Goal: Task Accomplishment & Management: Use online tool/utility

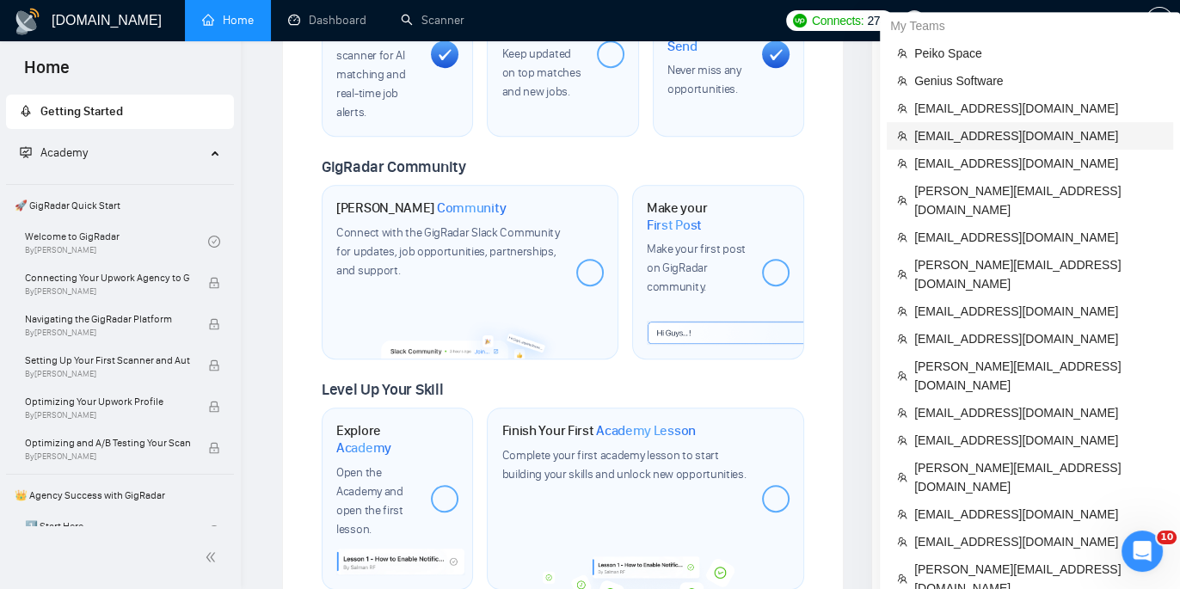
scroll to position [814, 0]
click at [980, 137] on span "[EMAIL_ADDRESS][DOMAIN_NAME]" at bounding box center [1038, 135] width 249 height 19
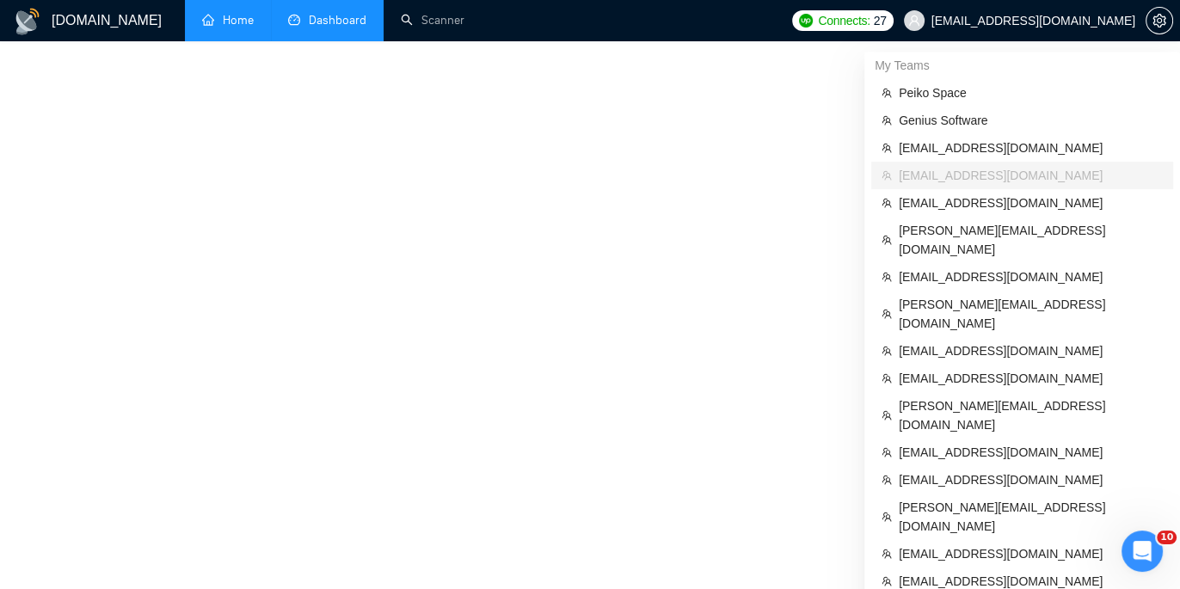
click at [316, 21] on link "Dashboard" at bounding box center [327, 20] width 78 height 15
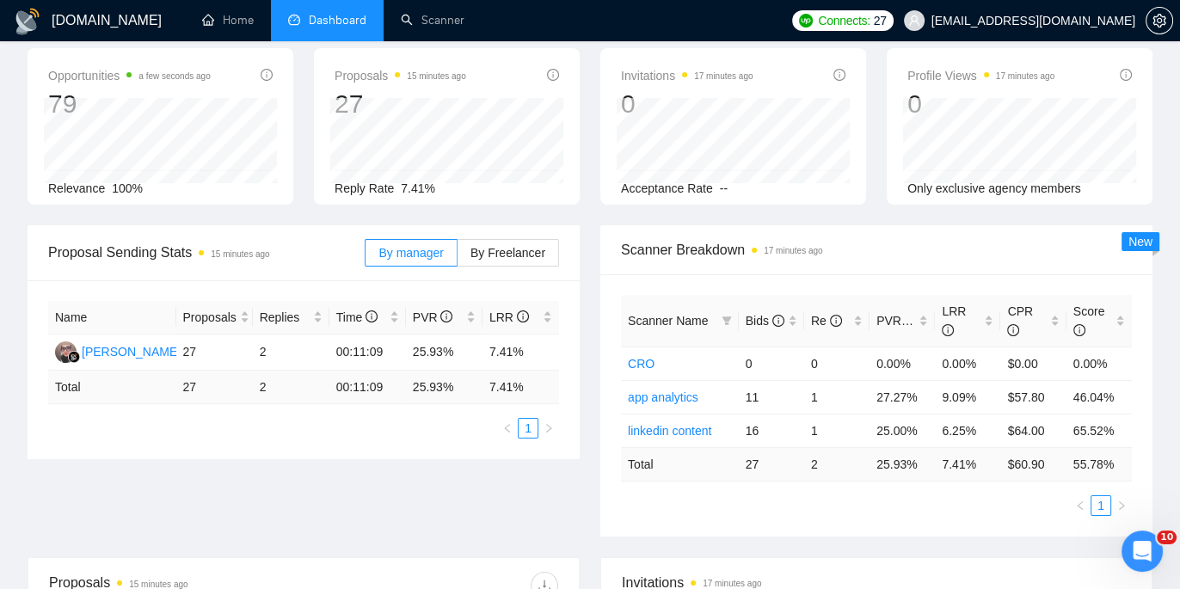
scroll to position [81, 0]
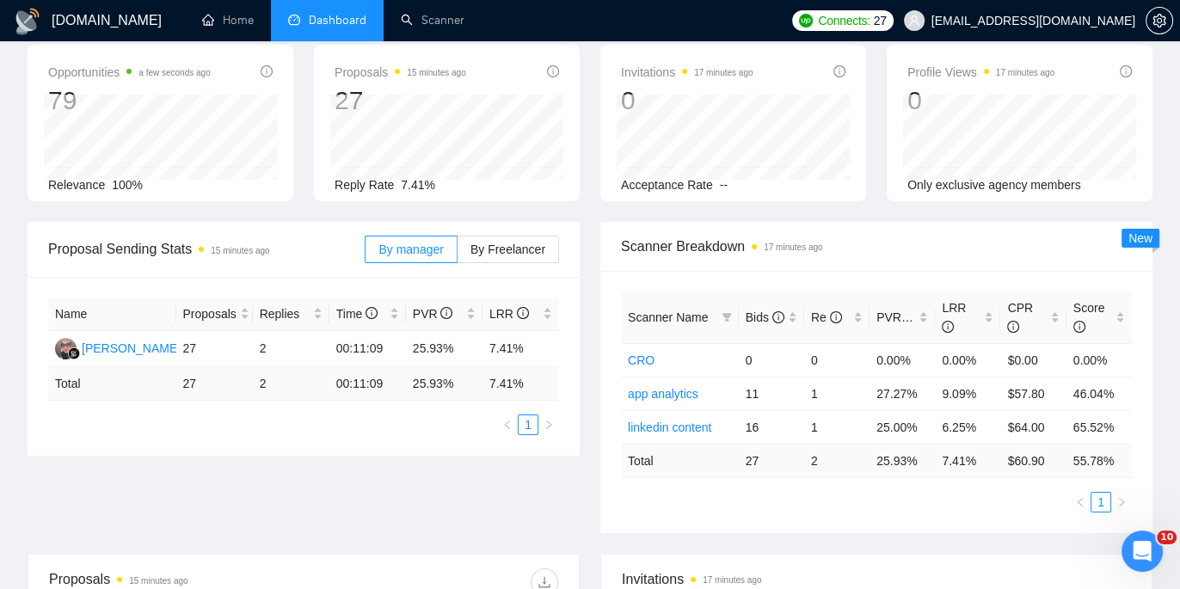
click at [402, 469] on div "Proposal Sending Stats 15 minutes ago By manager By Freelancer Name Proposals R…" at bounding box center [589, 388] width 1145 height 332
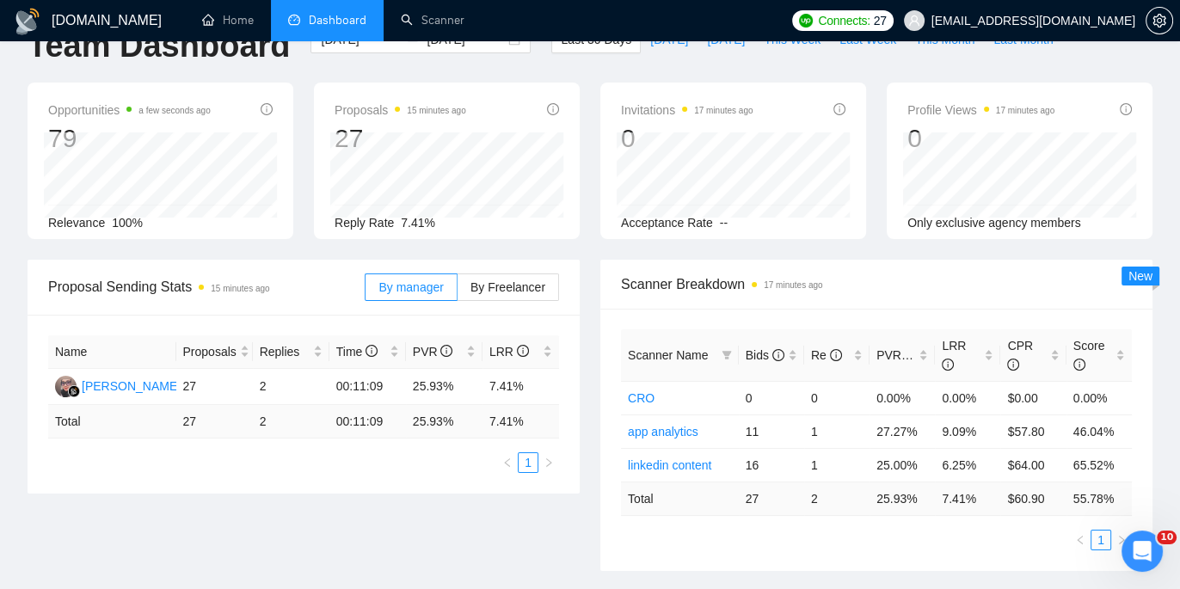
scroll to position [63, 0]
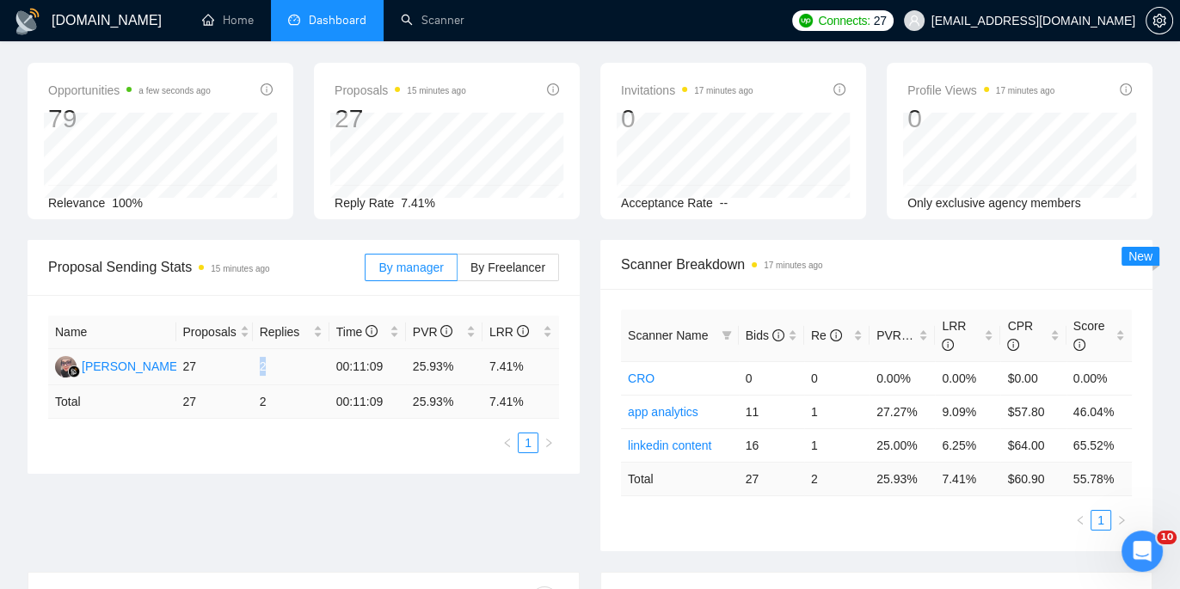
drag, startPoint x: 268, startPoint y: 360, endPoint x: 256, endPoint y: 360, distance: 12.0
click at [256, 360] on td "2" at bounding box center [291, 367] width 77 height 36
click at [812, 412] on td "1" at bounding box center [836, 412] width 65 height 34
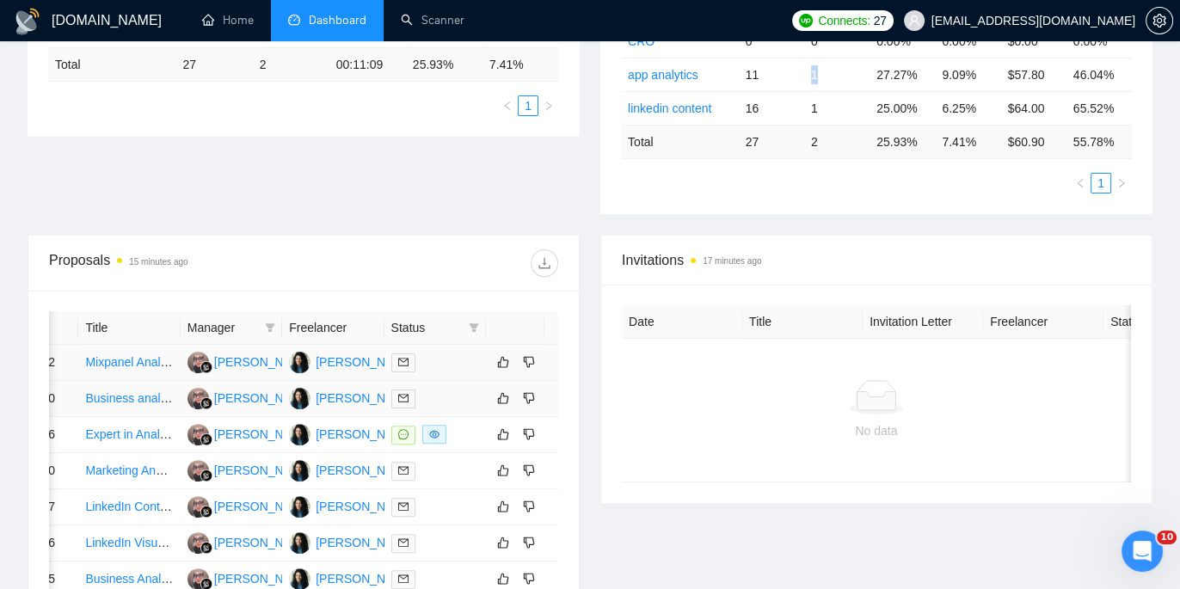
scroll to position [0, 93]
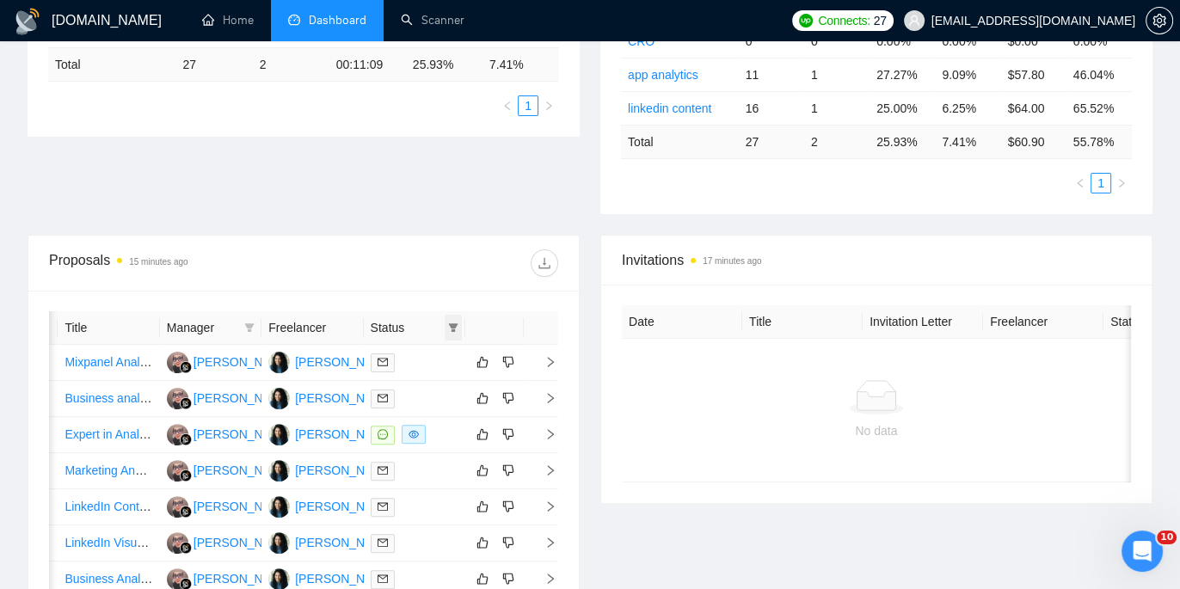
click at [454, 323] on icon "filter" at bounding box center [453, 327] width 9 height 9
click at [366, 356] on li "Chat" at bounding box center [409, 360] width 103 height 28
checkbox input "true"
click at [587, 317] on div "Proposals 15 minutes ago Date Title Manager Freelancer Status [DATE] 10:32 Mixp…" at bounding box center [303, 498] width 573 height 527
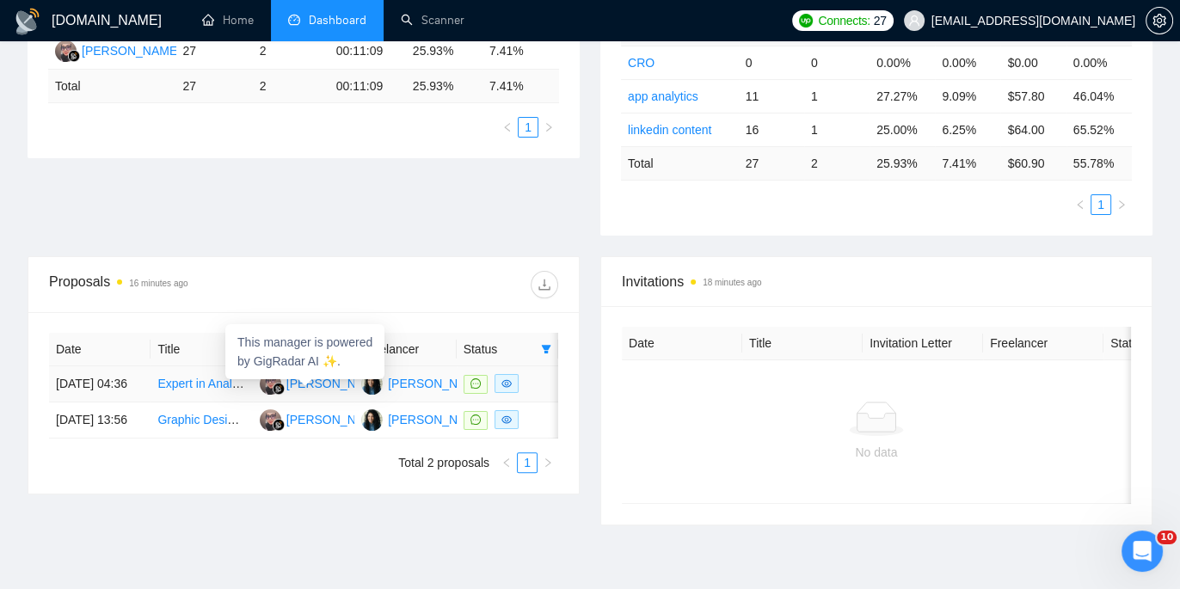
scroll to position [372, 0]
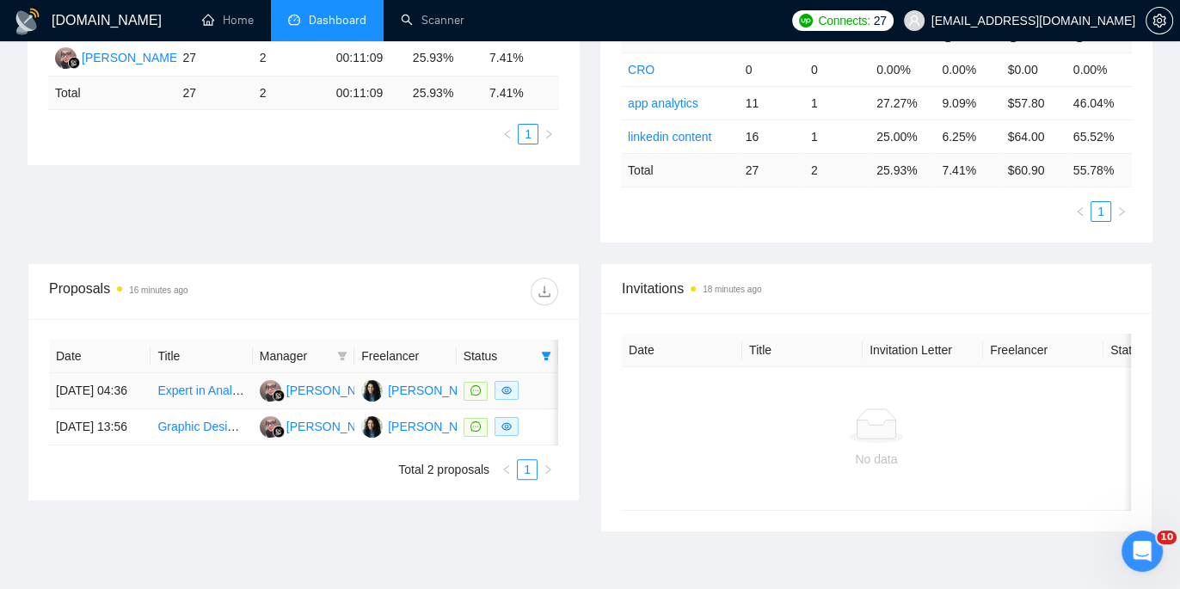
click at [187, 383] on td "Expert in Analytics and Dashboard Setup for a SaaS" at bounding box center [200, 391] width 101 height 36
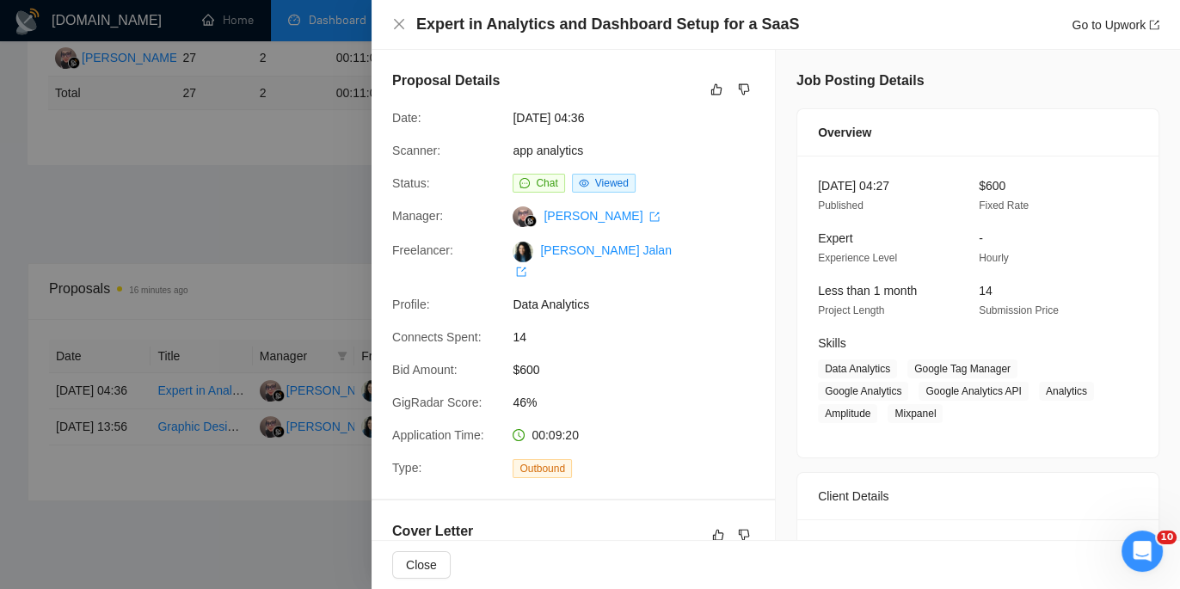
drag, startPoint x: 795, startPoint y: 36, endPoint x: 419, endPoint y: 21, distance: 376.1
click at [419, 21] on div "Expert in Analytics and Dashboard Setup for a SaaS Go to Upwork" at bounding box center [776, 25] width 808 height 50
click at [174, 431] on div at bounding box center [590, 294] width 1180 height 589
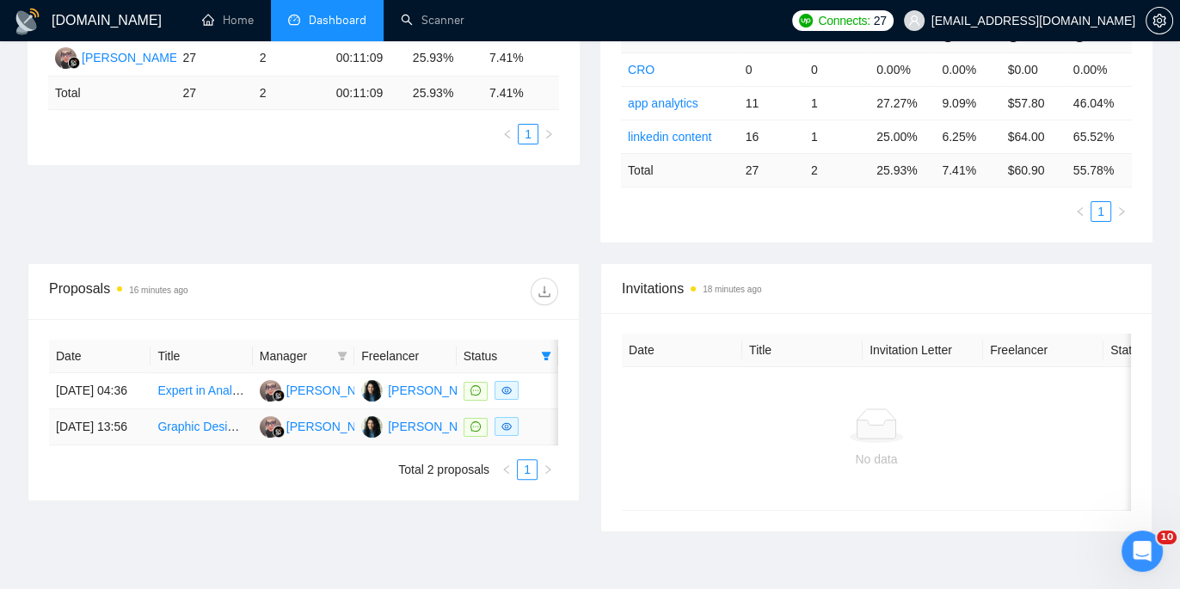
click at [180, 431] on td "Graphic Designer for LinkedIn and Magazine Content" at bounding box center [200, 427] width 101 height 36
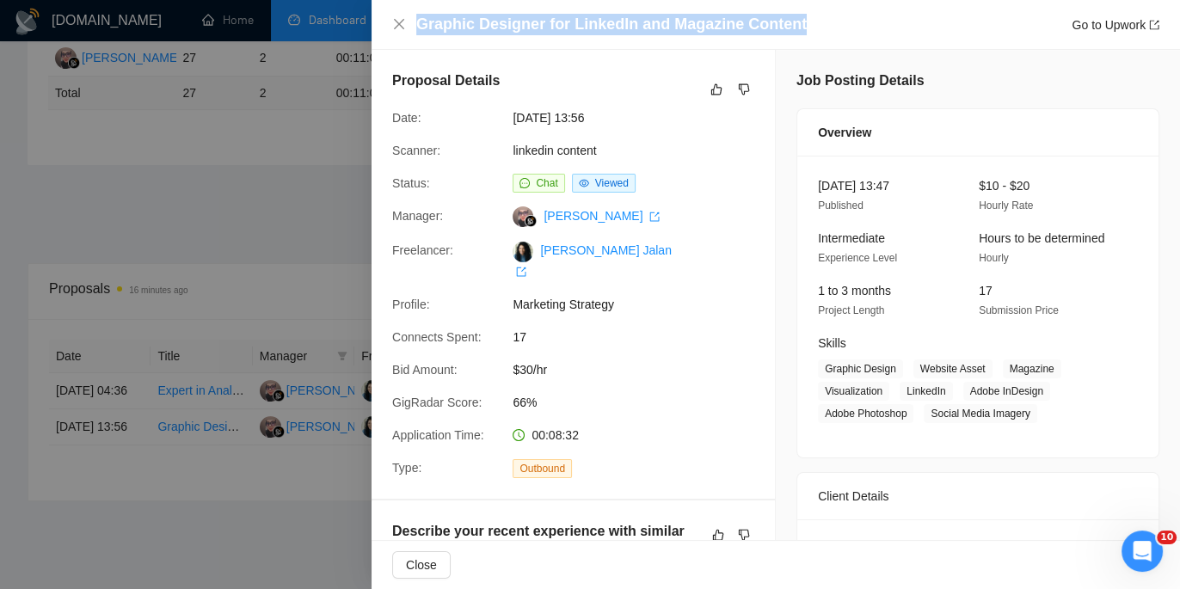
drag, startPoint x: 808, startPoint y: 28, endPoint x: 418, endPoint y: 29, distance: 389.6
click at [418, 29] on div "Graphic Designer for LinkedIn and Magazine Content Go to Upwork" at bounding box center [787, 24] width 743 height 21
click at [405, 25] on icon "close" at bounding box center [399, 24] width 14 height 14
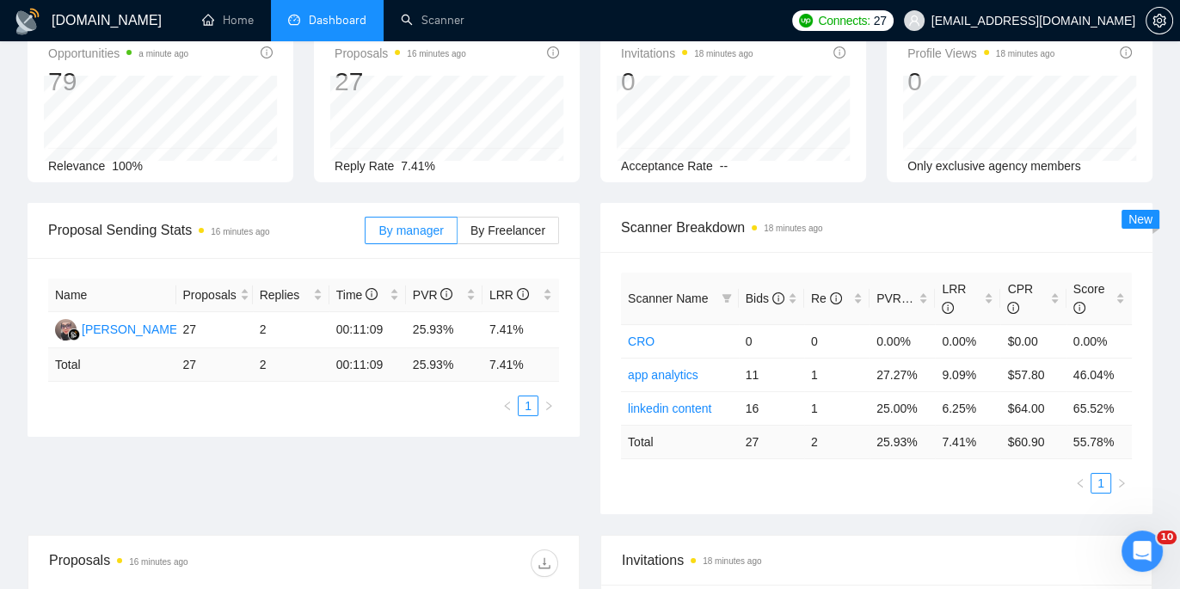
scroll to position [0, 0]
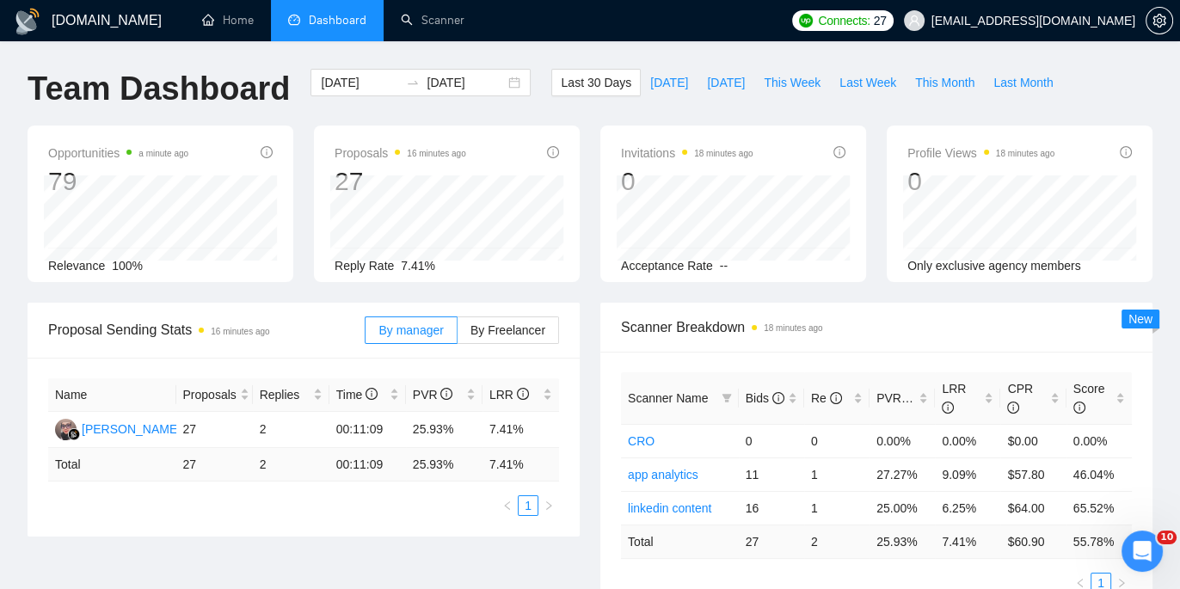
click at [425, 46] on div "[DOMAIN_NAME] Home Dashboard Scanner Connects: 27 [EMAIL_ADDRESS][DOMAIN_NAME] …" at bounding box center [590, 528] width 1180 height 1057
drag, startPoint x: 945, startPoint y: 471, endPoint x: 993, endPoint y: 473, distance: 48.2
click at [993, 472] on td "9.09%" at bounding box center [967, 475] width 65 height 34
drag, startPoint x: 978, startPoint y: 473, endPoint x: 930, endPoint y: 477, distance: 48.3
click at [930, 477] on tr "app analytics 11 1 27.27% 9.09% $57.80 46.04%" at bounding box center [876, 475] width 511 height 34
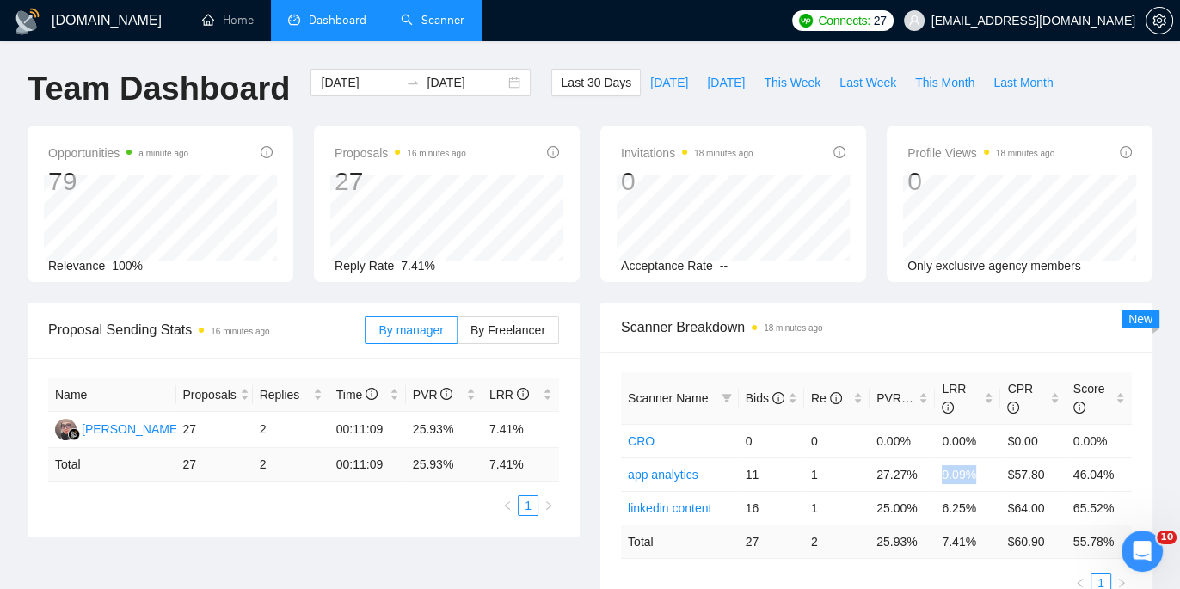
click at [428, 24] on link "Scanner" at bounding box center [433, 20] width 64 height 15
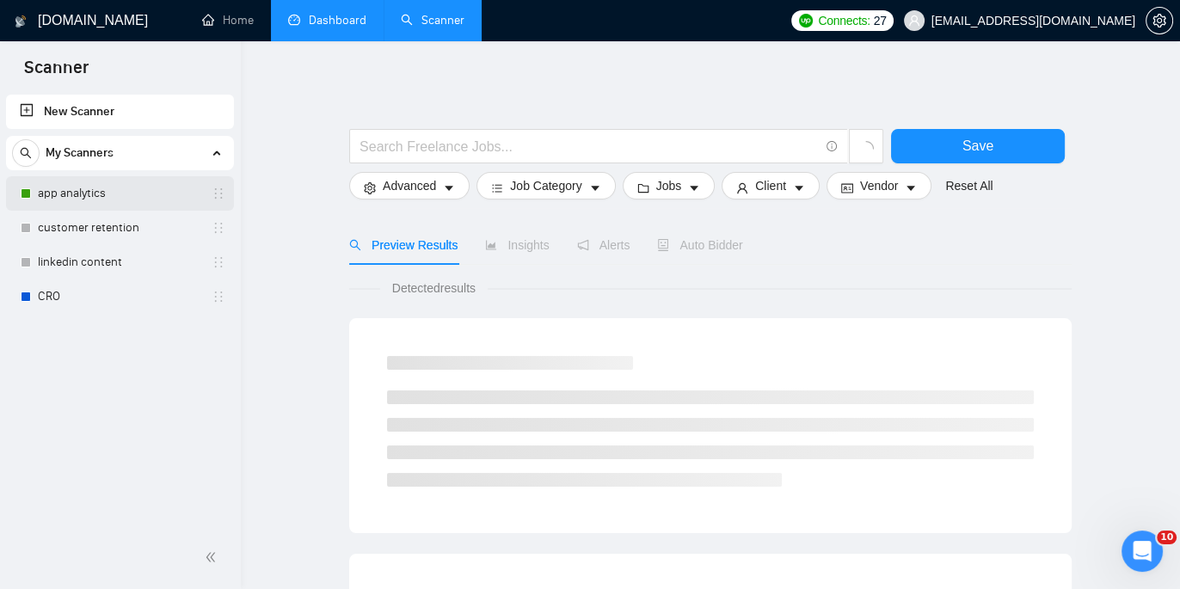
click at [51, 198] on link "app analytics" at bounding box center [119, 193] width 163 height 34
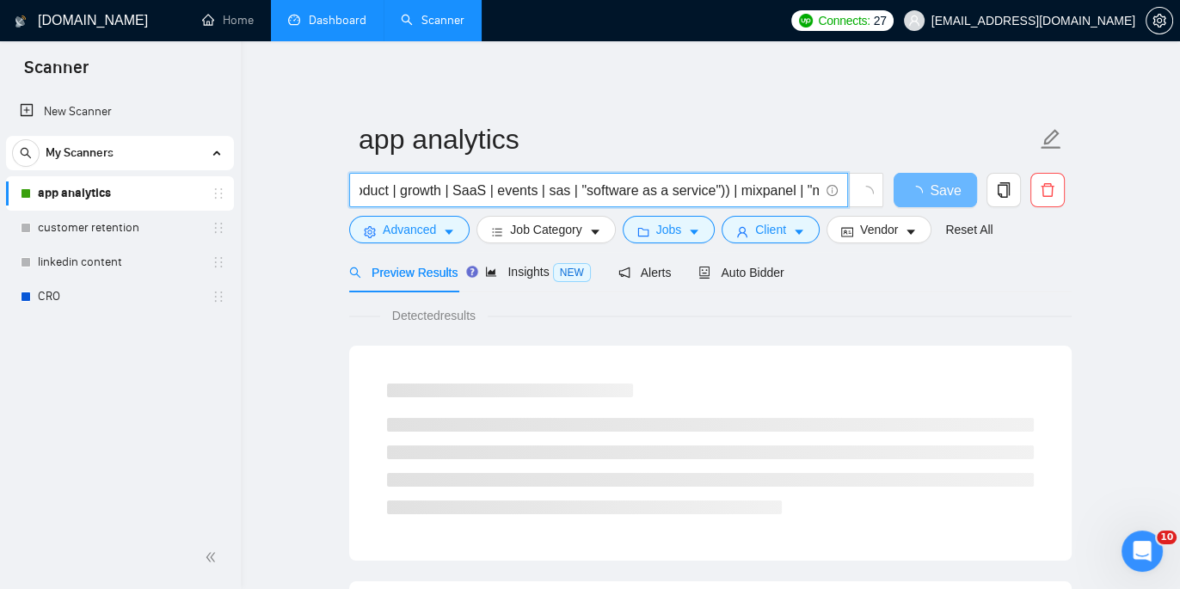
scroll to position [0, 585]
drag, startPoint x: 748, startPoint y: 185, endPoint x: 821, endPoint y: 190, distance: 73.3
click at [821, 190] on span "((anal*) (mobile | app | apps | application | applications | software | product…" at bounding box center [598, 190] width 499 height 34
click at [550, 175] on span "((anal*) (mobile | app | apps | application | applications | software | product…" at bounding box center [598, 190] width 499 height 34
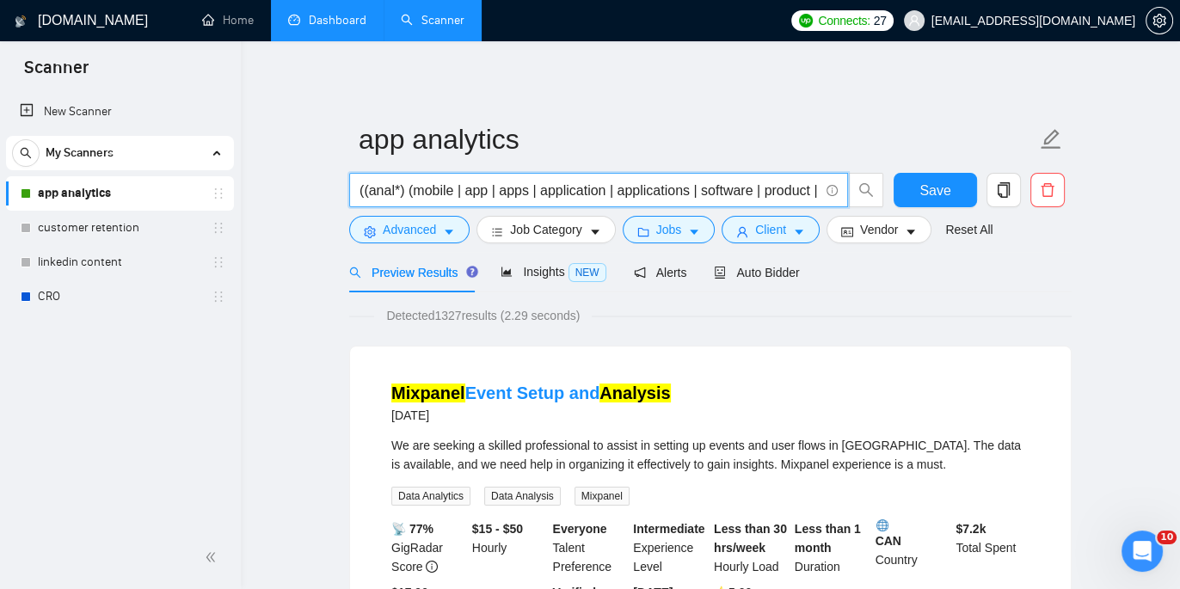
click at [491, 181] on input "((anal*) (mobile | app | apps | application | applications | software | product…" at bounding box center [588, 190] width 459 height 21
drag, startPoint x: 762, startPoint y: 191, endPoint x: 817, endPoint y: 193, distance: 55.1
click at [817, 193] on input "((anal*) (mobile | app | apps | application | applications | software | product…" at bounding box center [588, 190] width 459 height 21
click at [575, 188] on input "((anal*) (mobile | app | apps | application | applications | software | product…" at bounding box center [588, 190] width 459 height 21
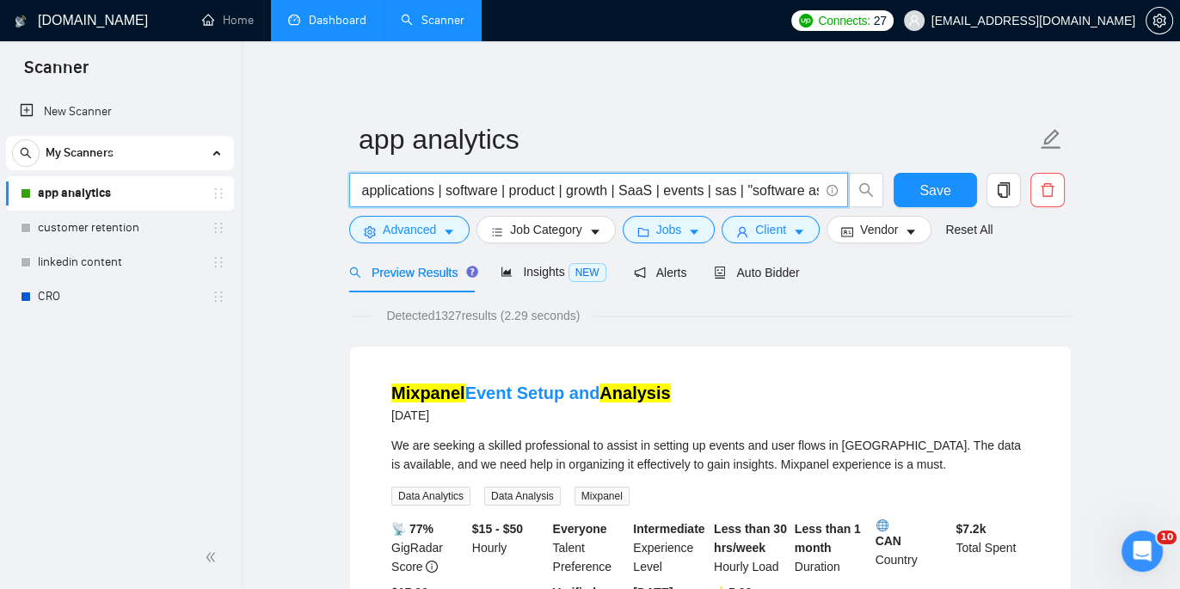
scroll to position [0, 0]
drag, startPoint x: 429, startPoint y: 193, endPoint x: 318, endPoint y: 183, distance: 111.3
click at [764, 185] on input "((anal*) (mobile | app | apps | application | applications | software | product…" at bounding box center [588, 190] width 459 height 21
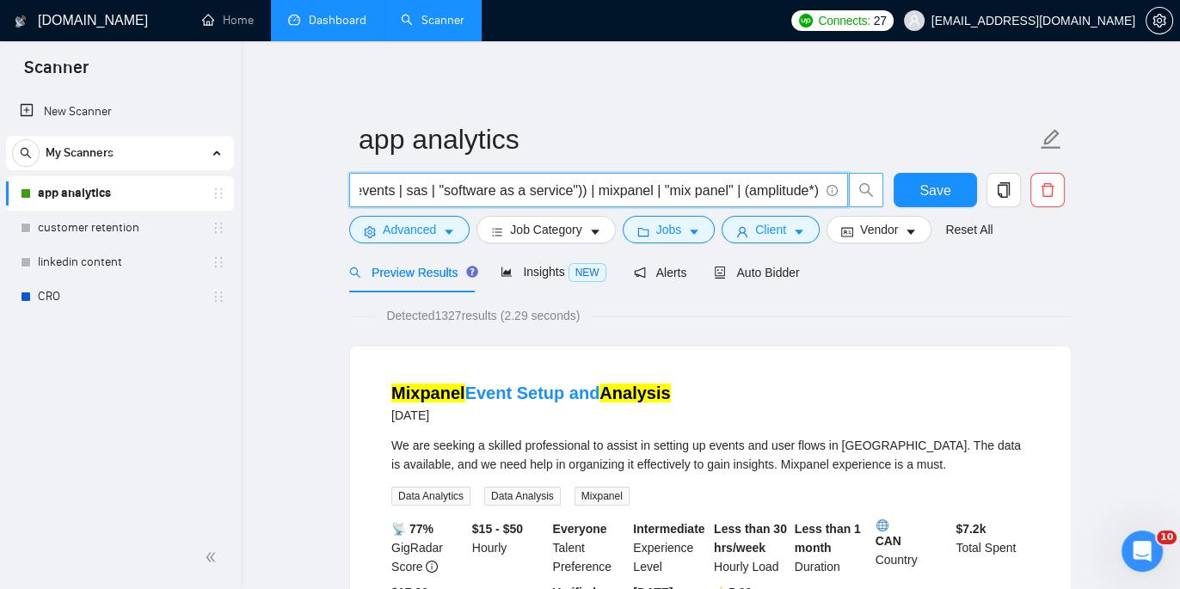
drag, startPoint x: 752, startPoint y: 185, endPoint x: 862, endPoint y: 190, distance: 109.3
click at [862, 190] on span "((anal*) (mobile | app | apps | application | applications | software | product…" at bounding box center [616, 190] width 535 height 34
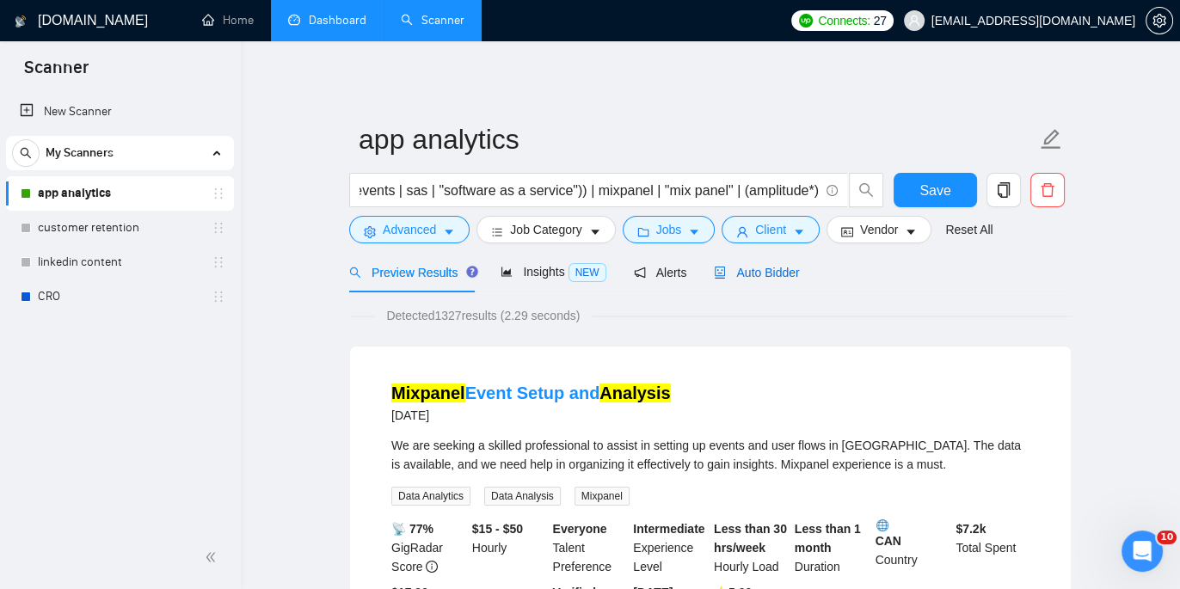
click at [768, 279] on span "Auto Bidder" at bounding box center [756, 273] width 85 height 14
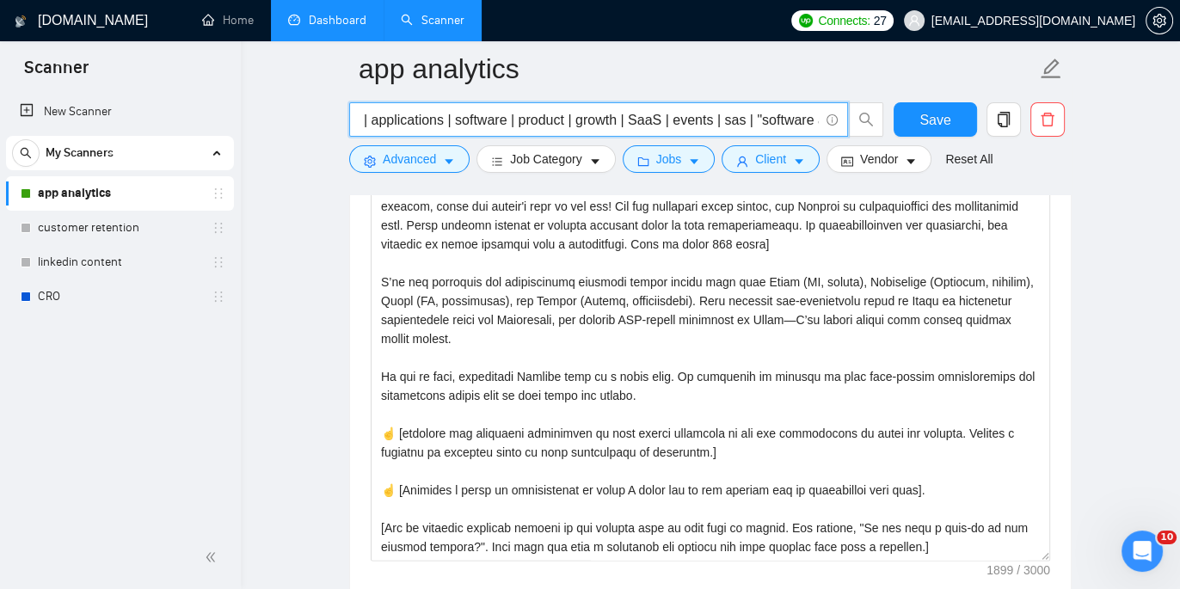
drag, startPoint x: 787, startPoint y: 120, endPoint x: 829, endPoint y: 120, distance: 42.1
click at [829, 120] on span "((anal*) (mobile | app | apps | application | applications | software | product…" at bounding box center [598, 119] width 499 height 34
click at [679, 116] on input "((anal*) (mobile | app | apps | application | applications | software | product…" at bounding box center [588, 119] width 459 height 21
drag, startPoint x: 561, startPoint y: 119, endPoint x: 520, endPoint y: 124, distance: 40.7
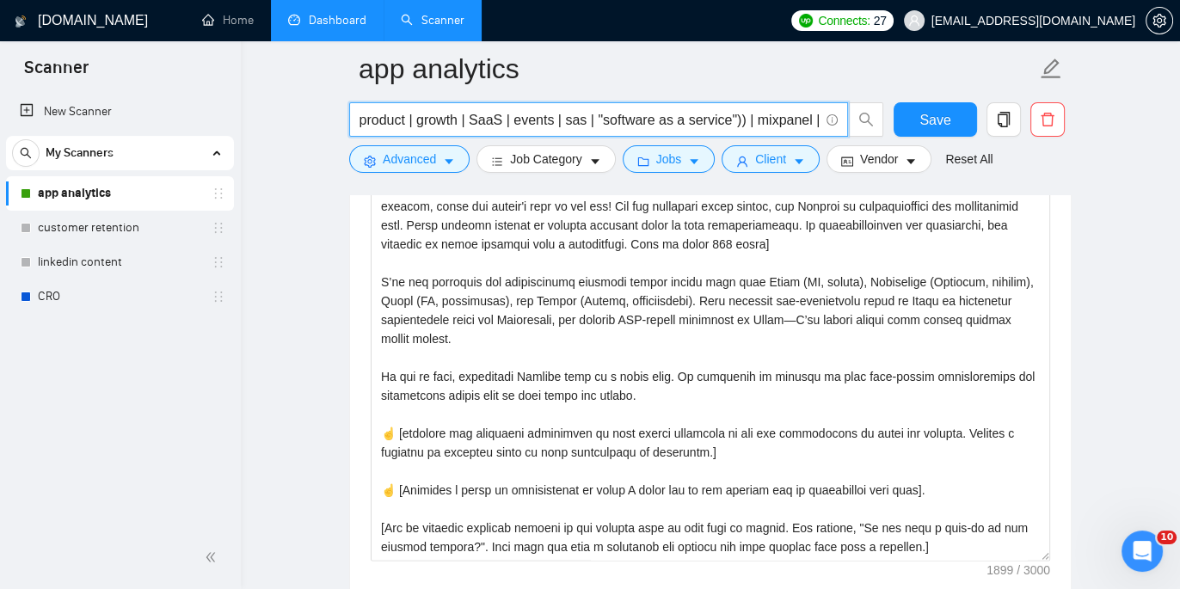
click at [520, 124] on input "((anal*) (mobile | app | apps | application | applications | software | product…" at bounding box center [588, 119] width 459 height 21
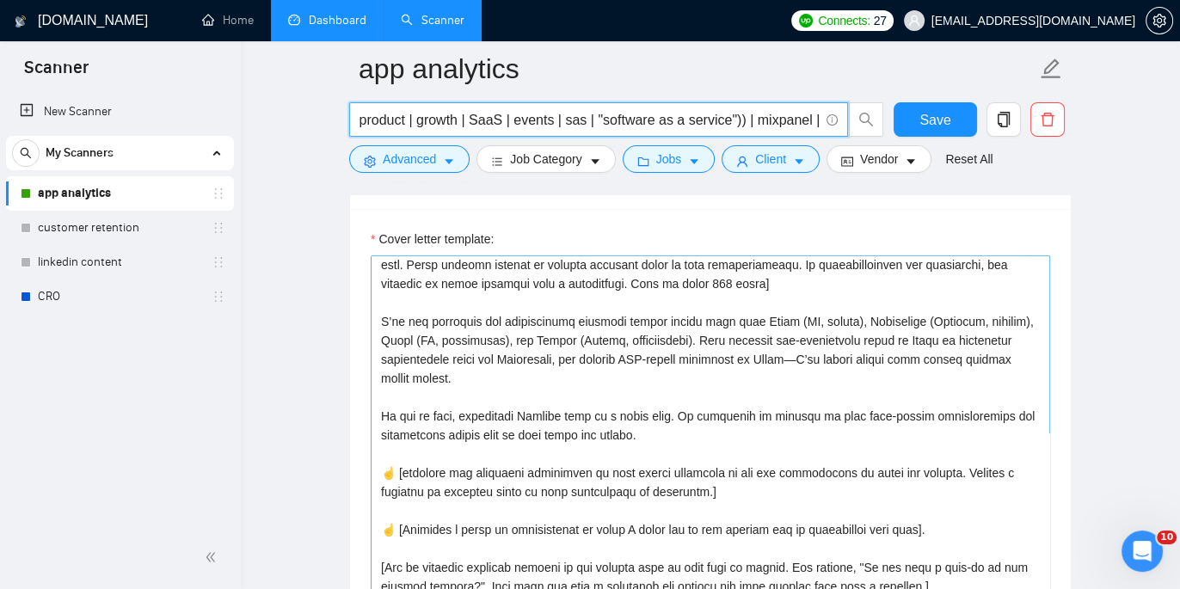
scroll to position [43, 0]
click at [833, 327] on textarea "Cover letter template:" at bounding box center [710, 448] width 679 height 387
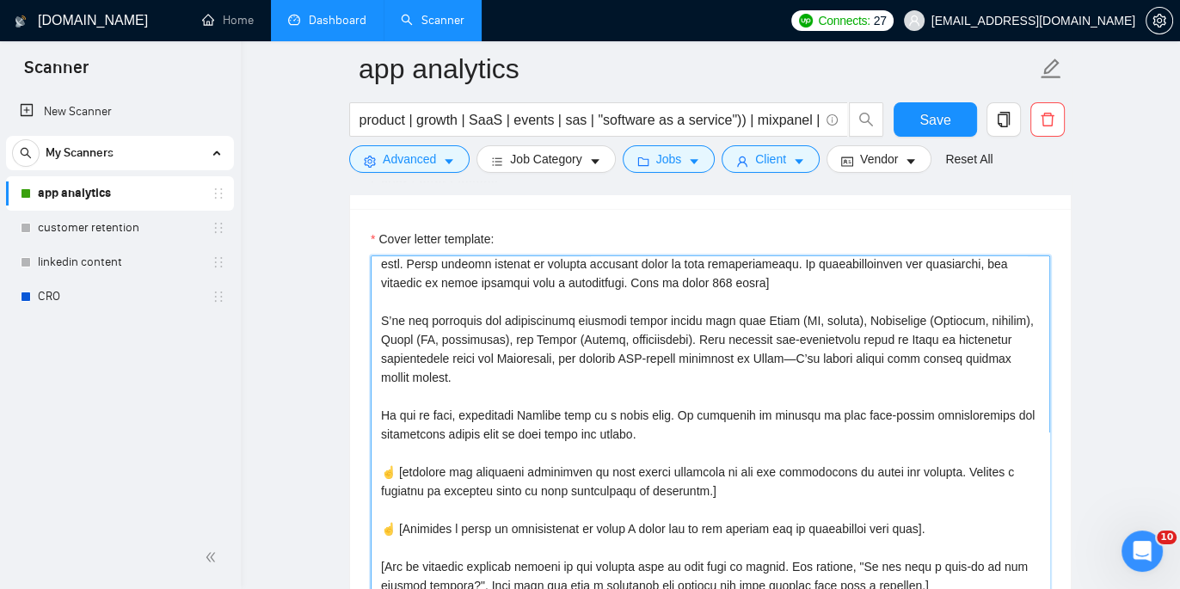
scroll to position [0, 0]
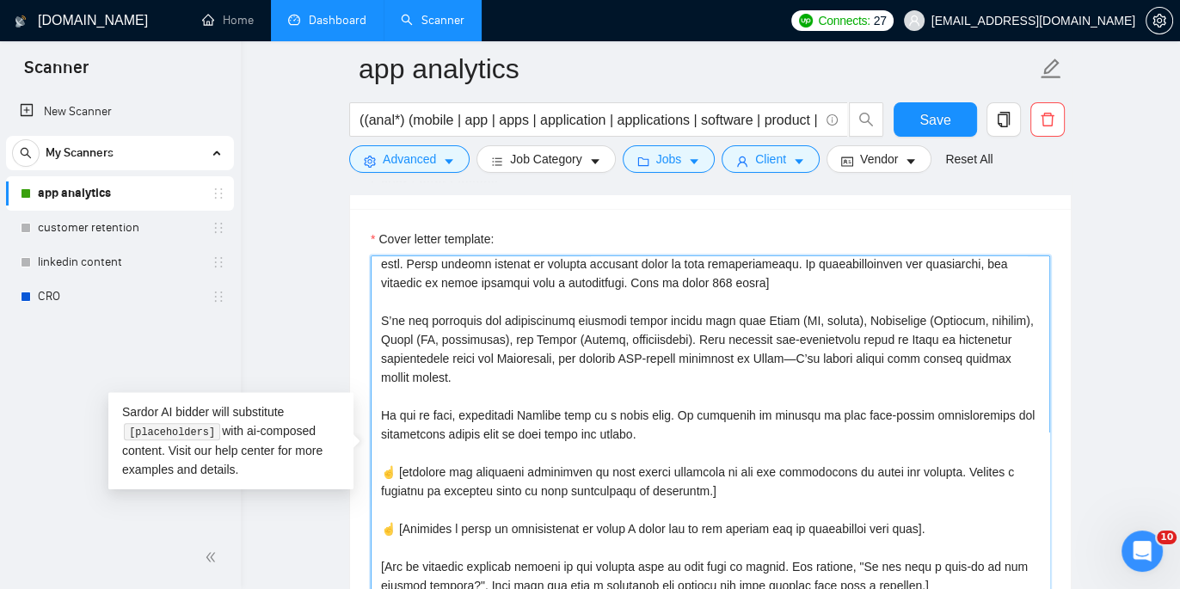
drag, startPoint x: 508, startPoint y: 341, endPoint x: 381, endPoint y: 343, distance: 127.3
click at [381, 343] on textarea "Cover letter template:" at bounding box center [710, 448] width 679 height 387
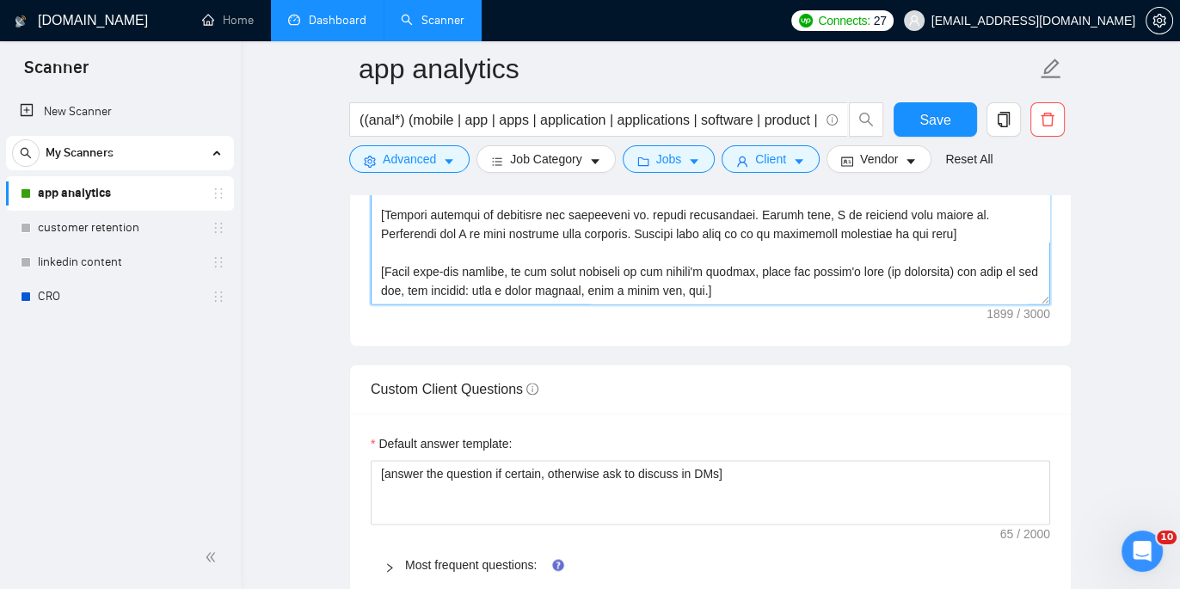
scroll to position [2221, 0]
click at [1161, 23] on icon "setting" at bounding box center [1159, 21] width 14 height 14
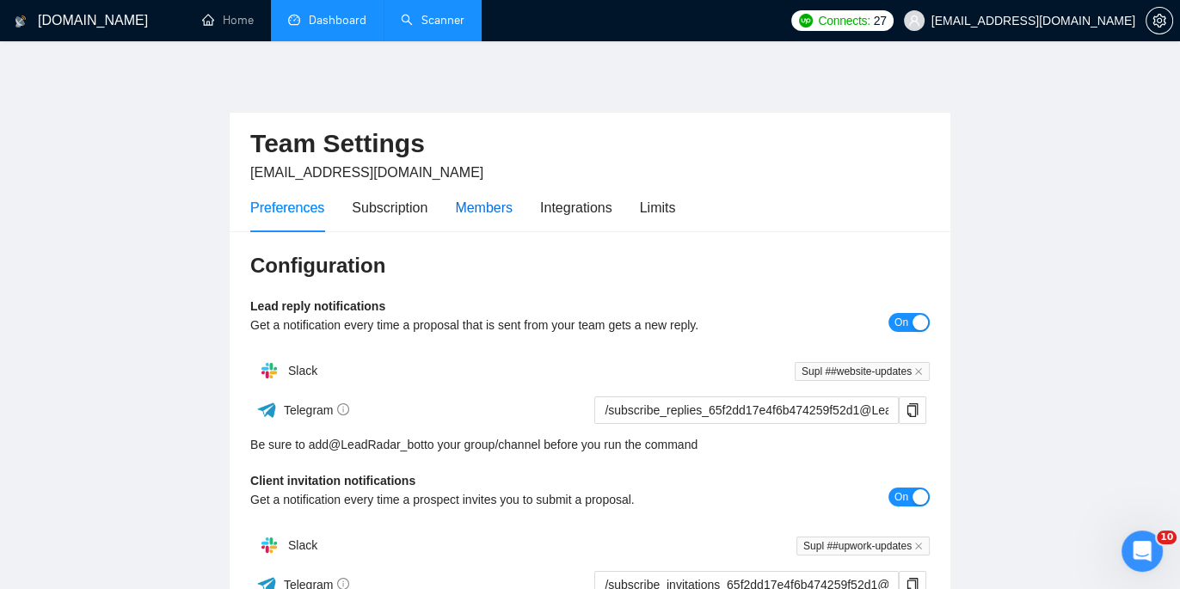
click at [492, 209] on div "Members" at bounding box center [484, 207] width 58 height 21
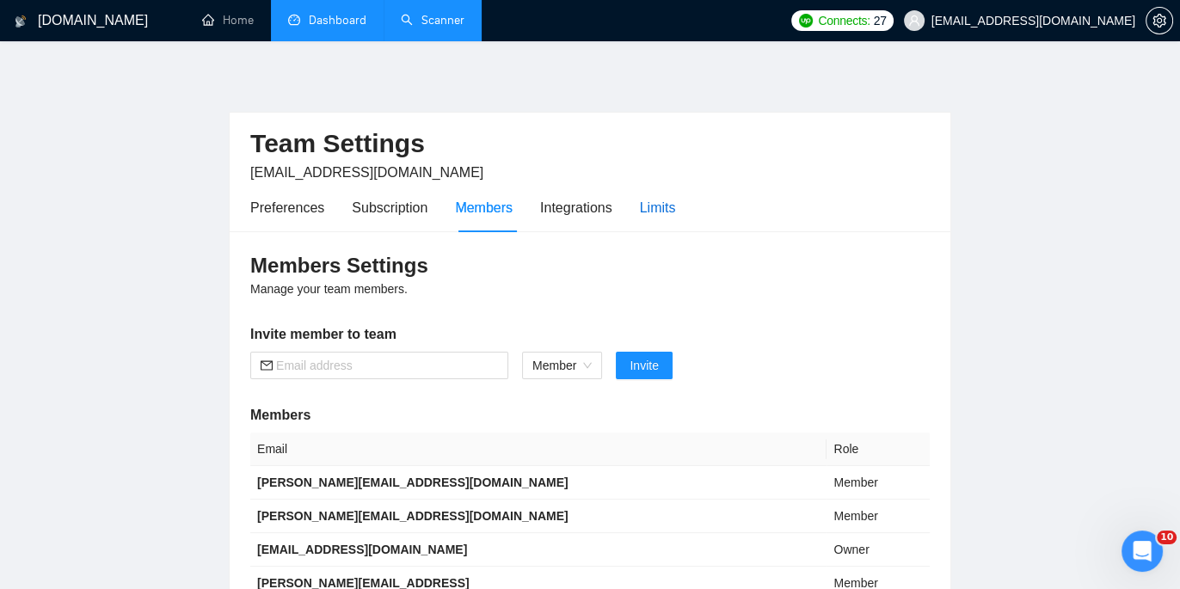
click at [676, 211] on div "Limits" at bounding box center [658, 207] width 36 height 21
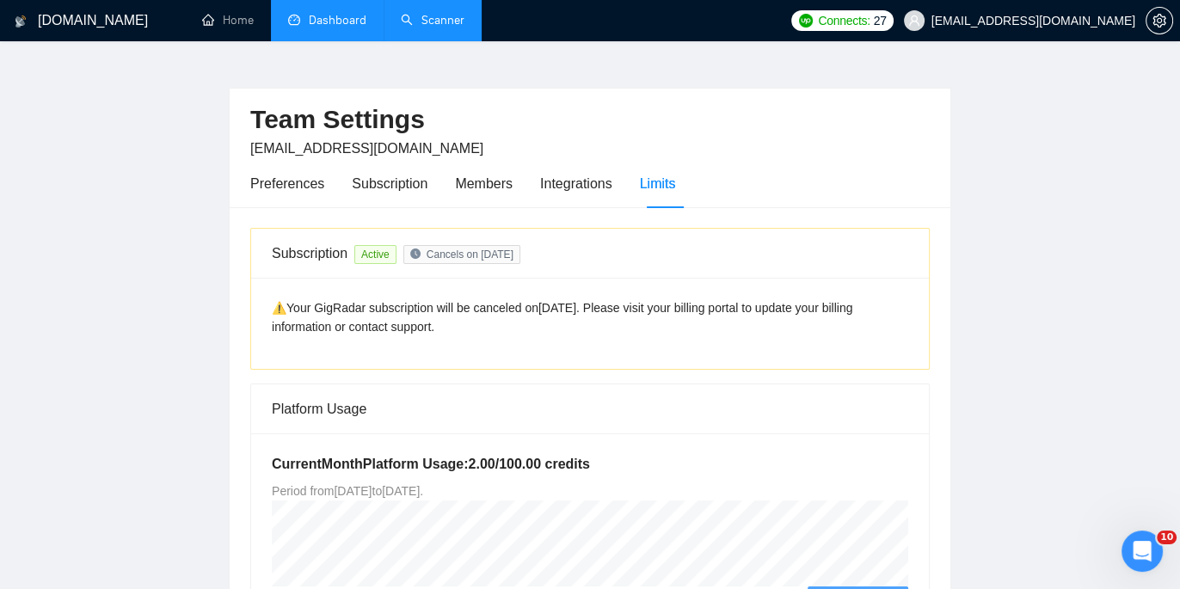
scroll to position [21, 0]
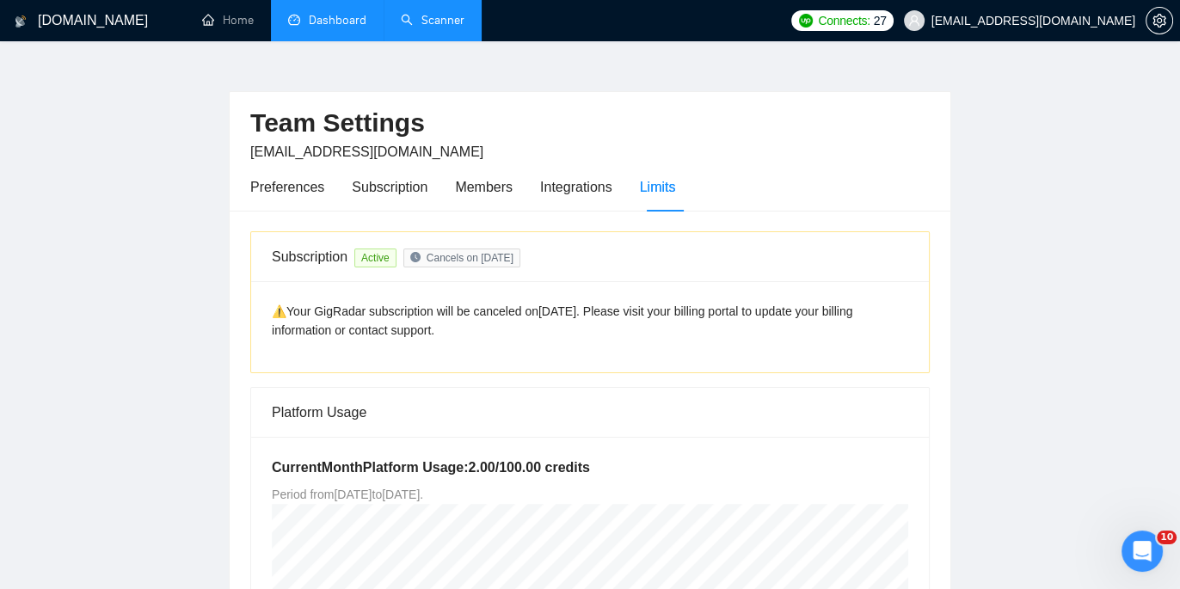
click at [430, 22] on link "Scanner" at bounding box center [433, 20] width 64 height 15
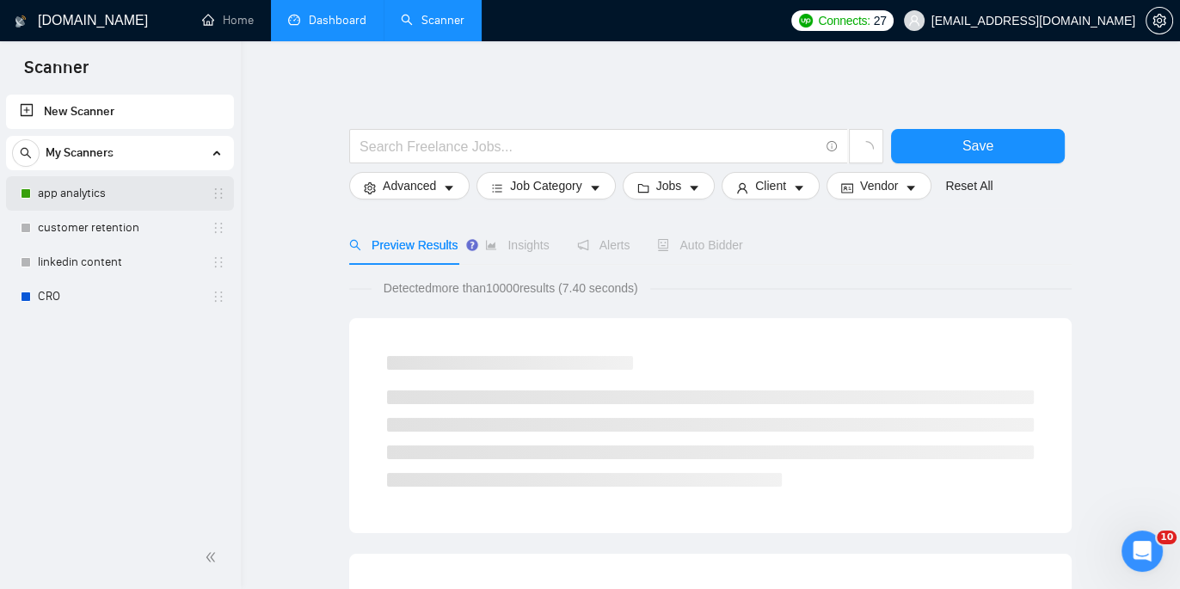
click at [132, 204] on link "app analytics" at bounding box center [119, 193] width 163 height 34
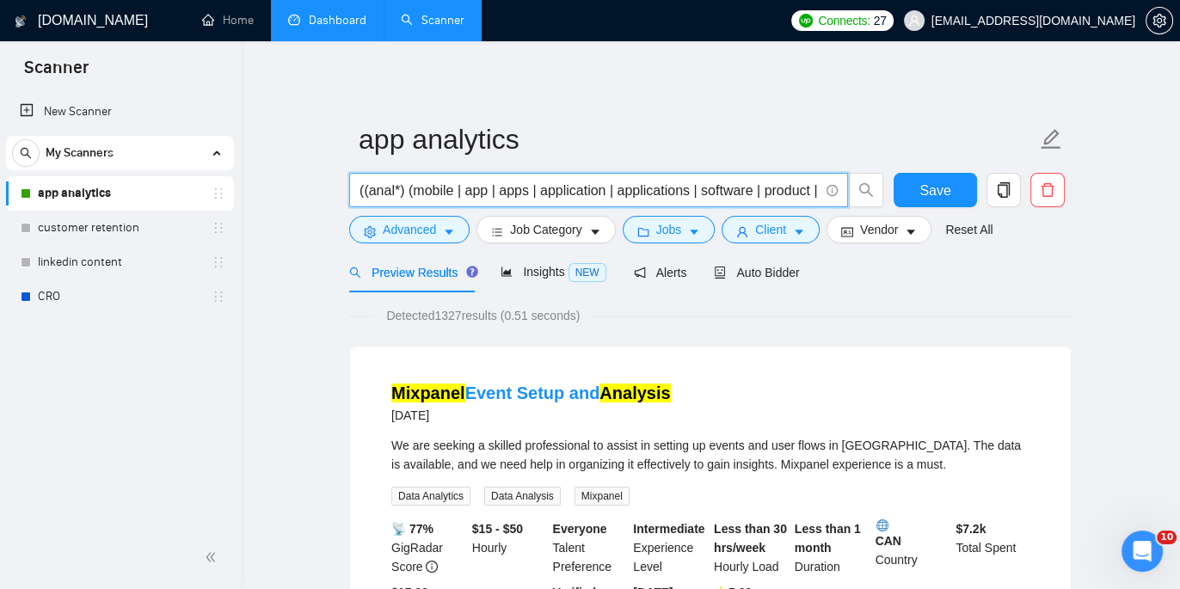
click at [551, 191] on input "((anal*) (mobile | app | apps | application | applications | software | product…" at bounding box center [588, 190] width 459 height 21
click at [759, 268] on span "Auto Bidder" at bounding box center [756, 273] width 85 height 14
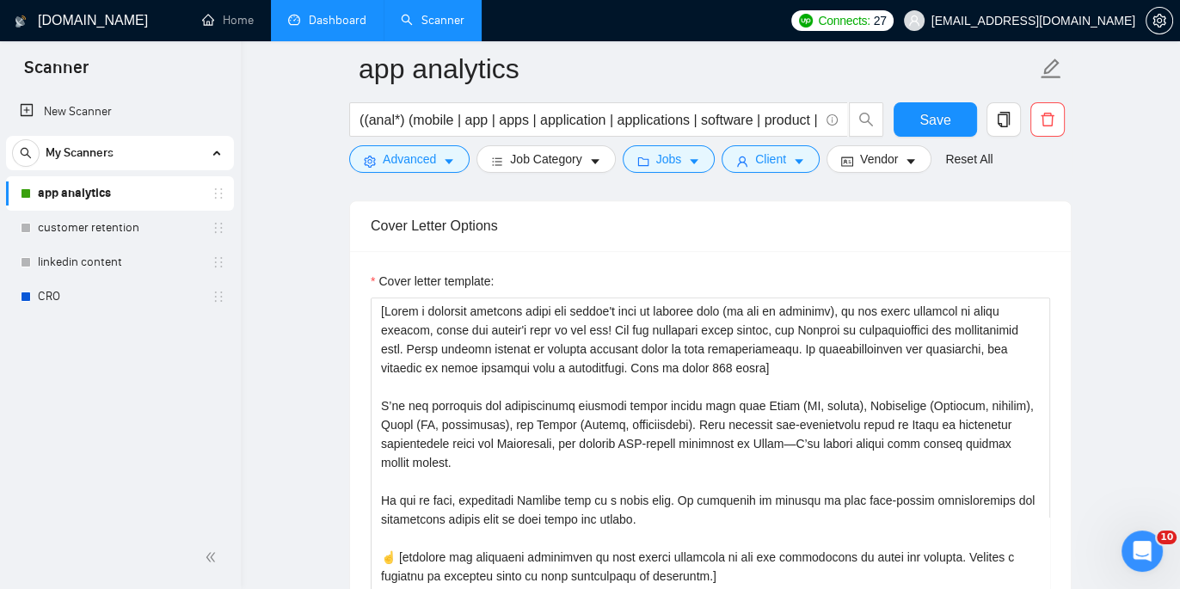
scroll to position [9, 0]
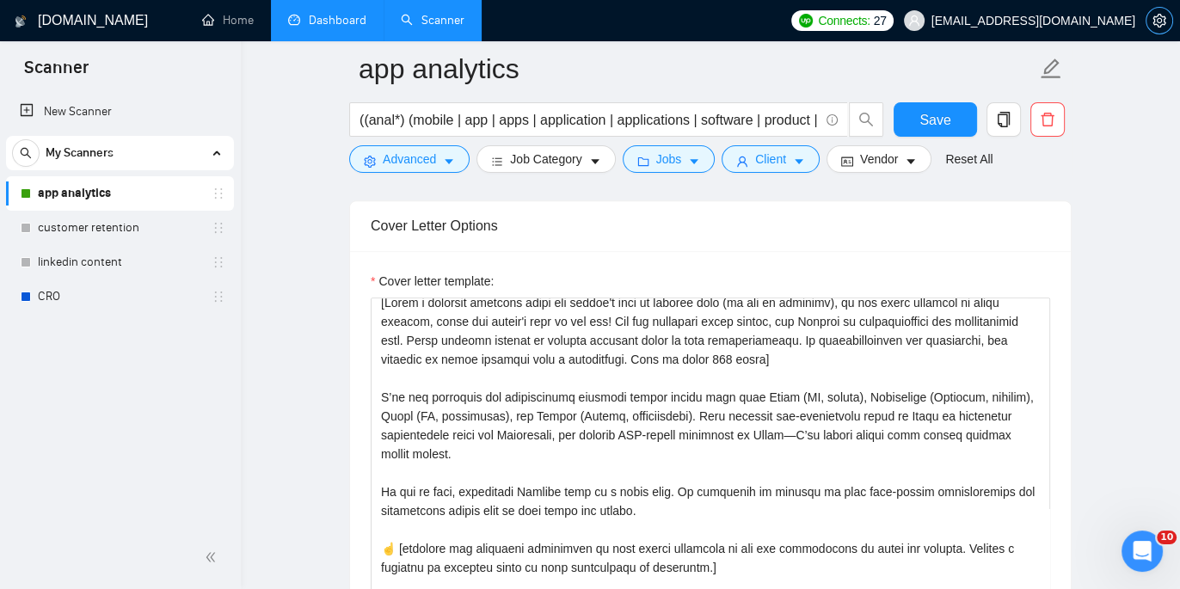
click at [1162, 15] on icon "setting" at bounding box center [1158, 21] width 13 height 14
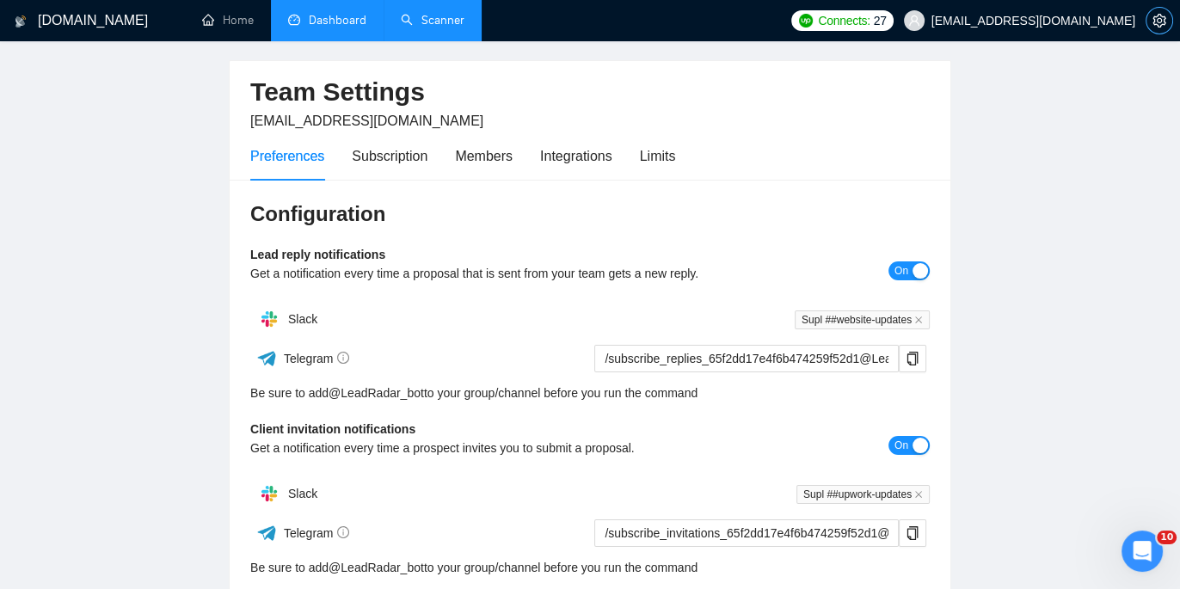
scroll to position [4, 0]
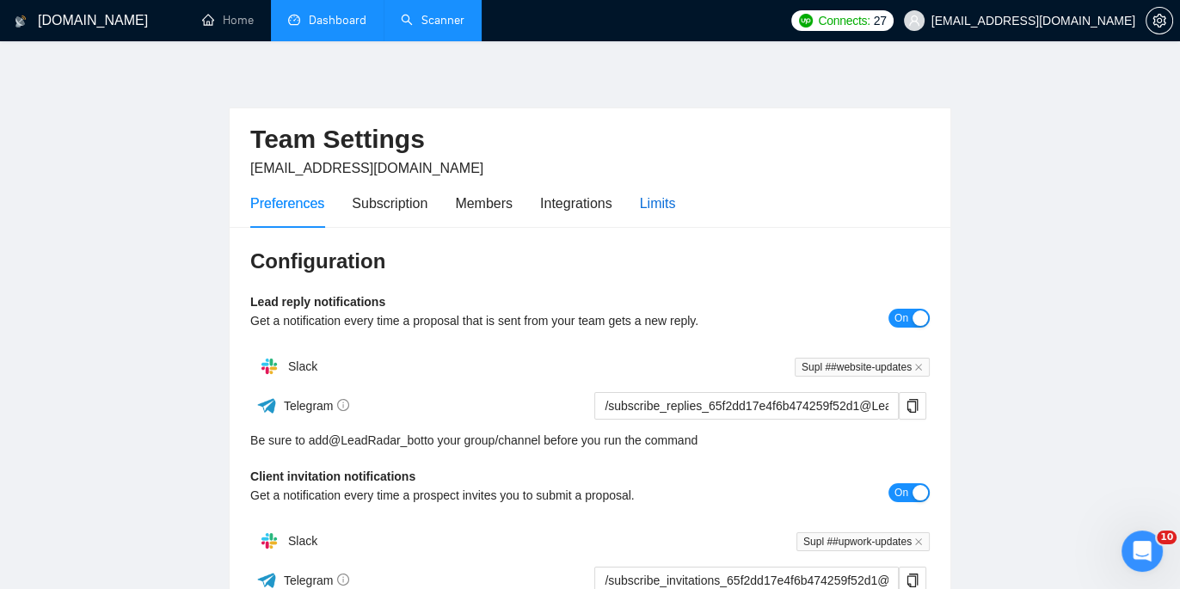
click at [663, 210] on div "Limits" at bounding box center [658, 203] width 36 height 21
